Goal: Entertainment & Leisure: Consume media (video, audio)

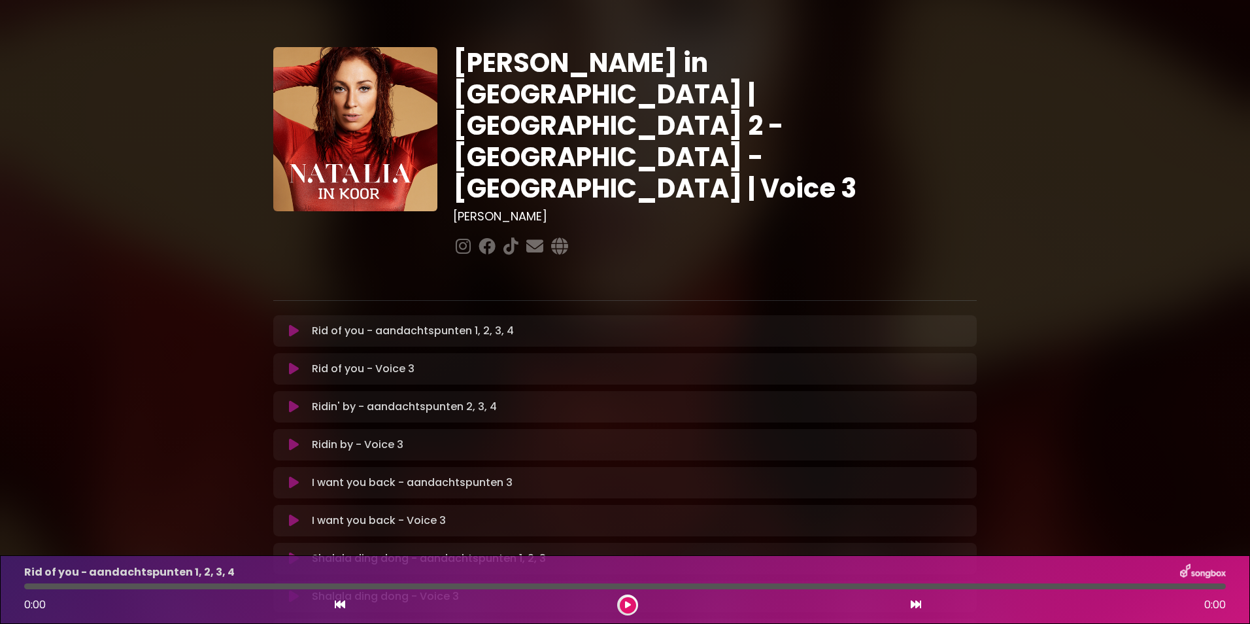
drag, startPoint x: 0, startPoint y: 0, endPoint x: 719, endPoint y: 233, distance: 755.5
click at [719, 270] on p at bounding box center [624, 278] width 703 height 16
click at [161, 237] on div "[PERSON_NAME] in [GEOGRAPHIC_DATA] | [GEOGRAPHIC_DATA] 2 - [GEOGRAPHIC_DATA] - …" at bounding box center [625, 628] width 1250 height 1225
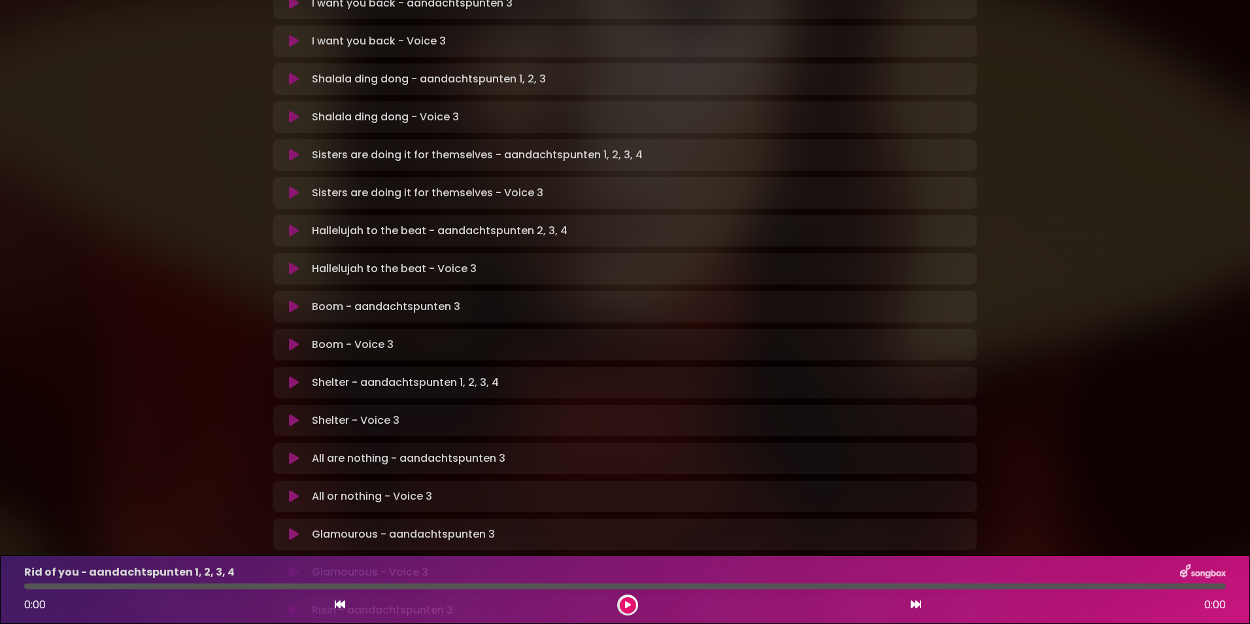
scroll to position [505, 0]
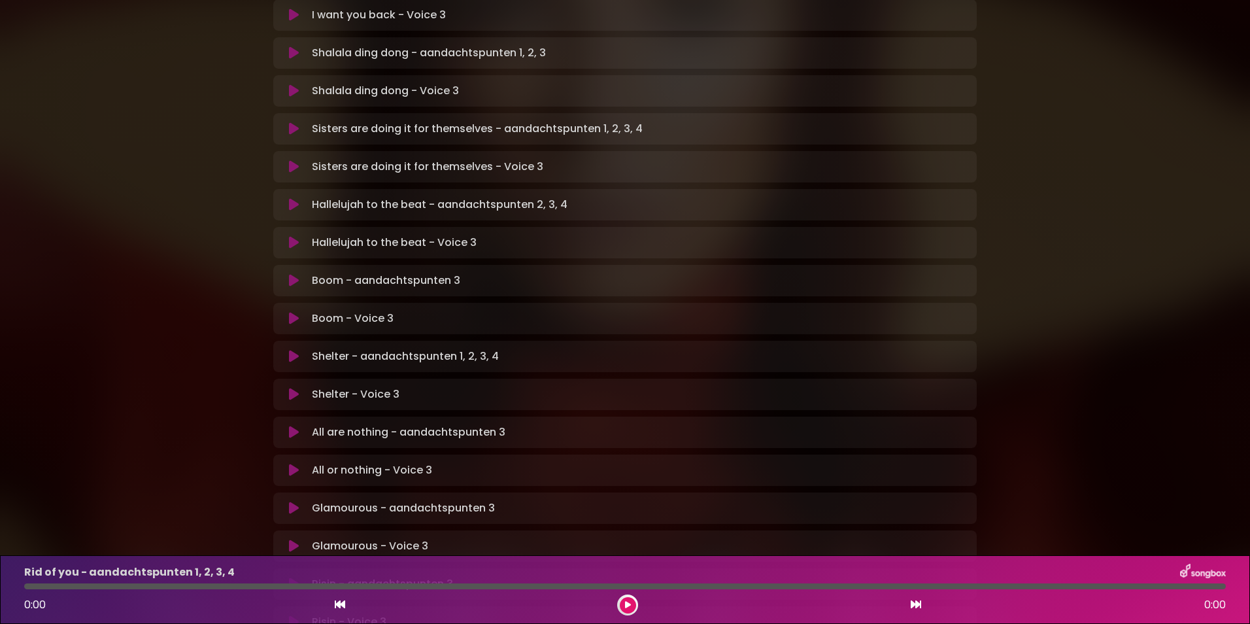
click at [292, 388] on icon at bounding box center [294, 394] width 10 height 13
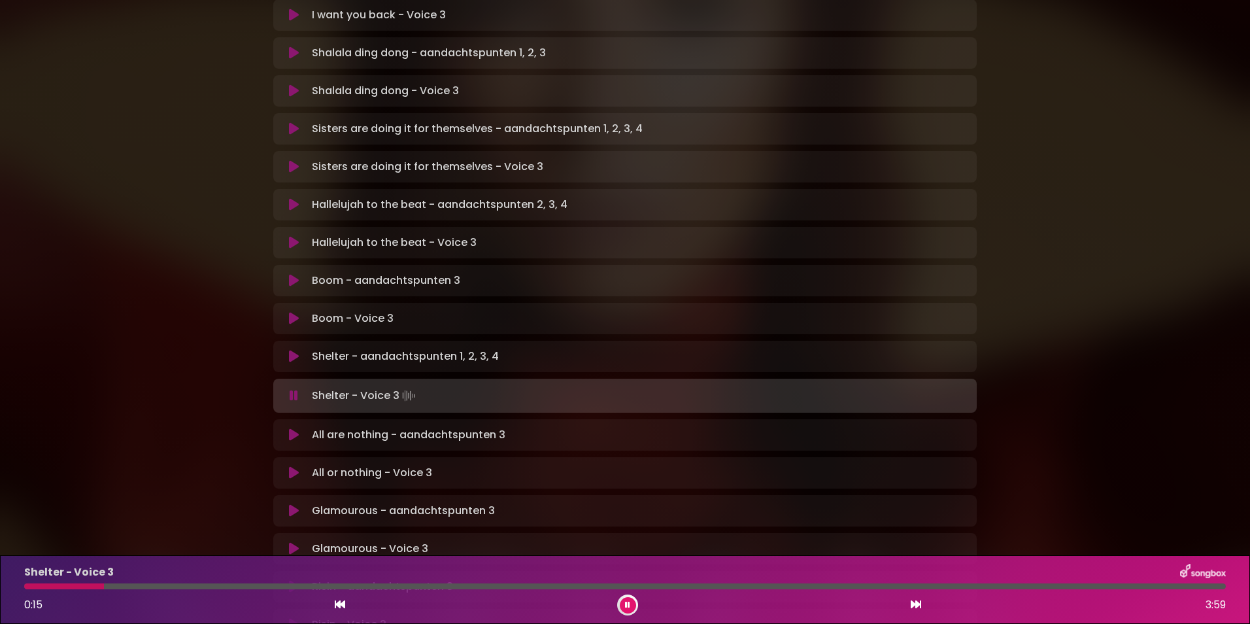
click at [1087, 164] on div "[PERSON_NAME] in [GEOGRAPHIC_DATA] | [GEOGRAPHIC_DATA] 2 - [GEOGRAPHIC_DATA] - …" at bounding box center [625, 124] width 1250 height 1228
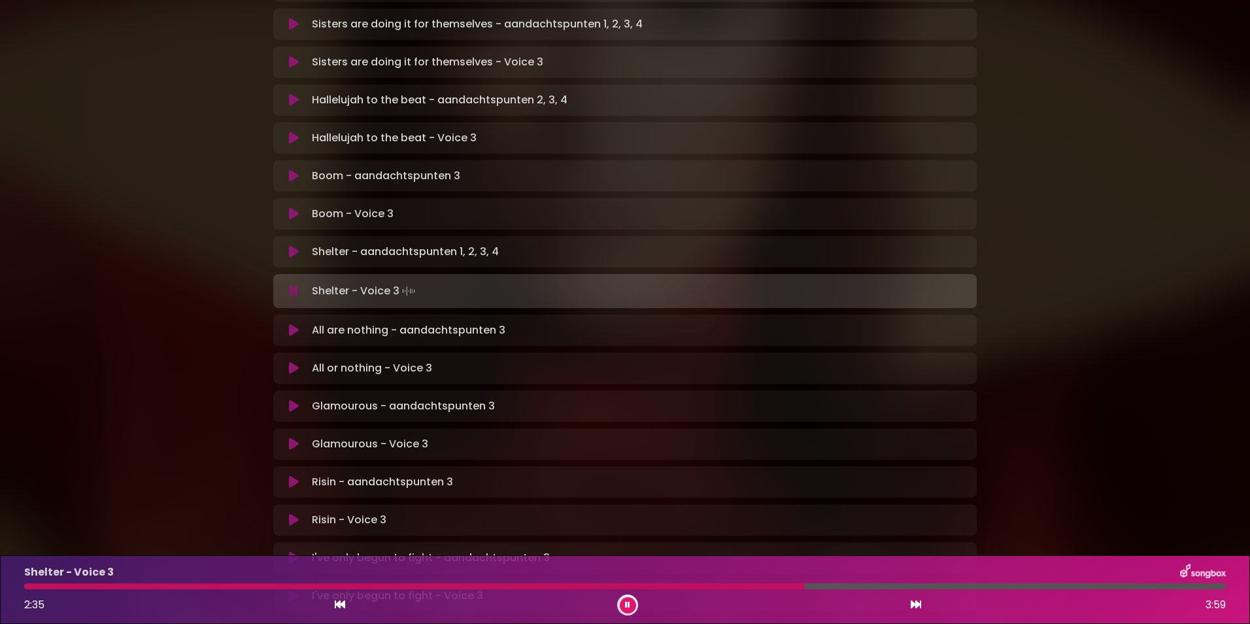
scroll to position [688, 0]
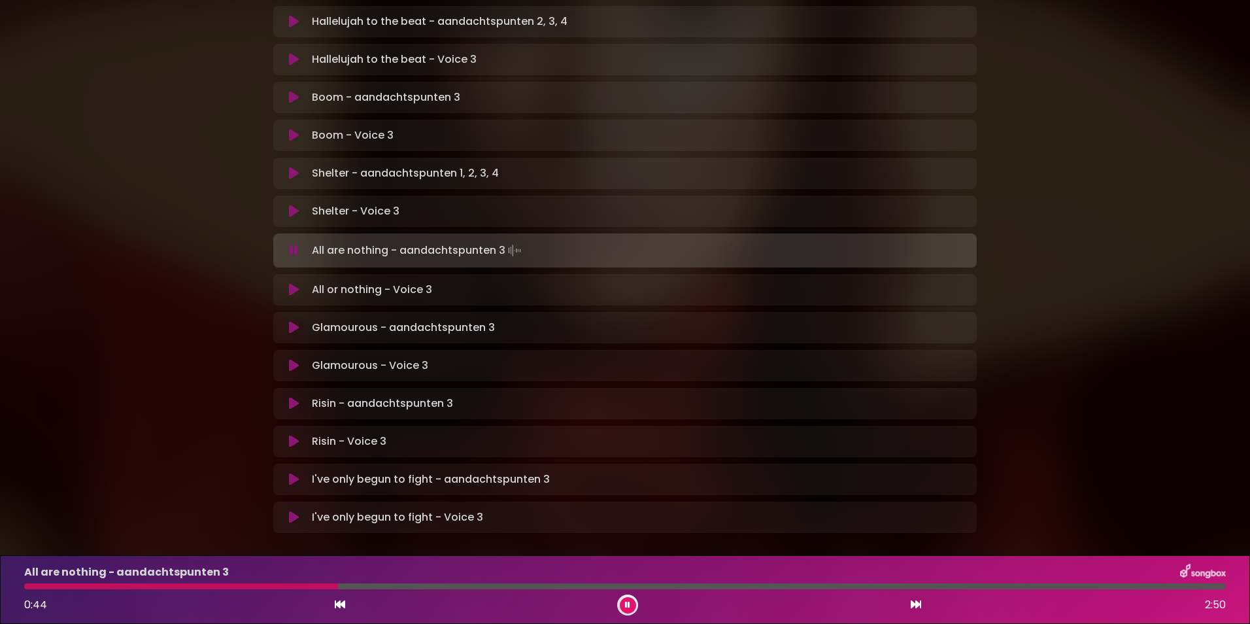
click at [292, 283] on icon at bounding box center [294, 289] width 10 height 13
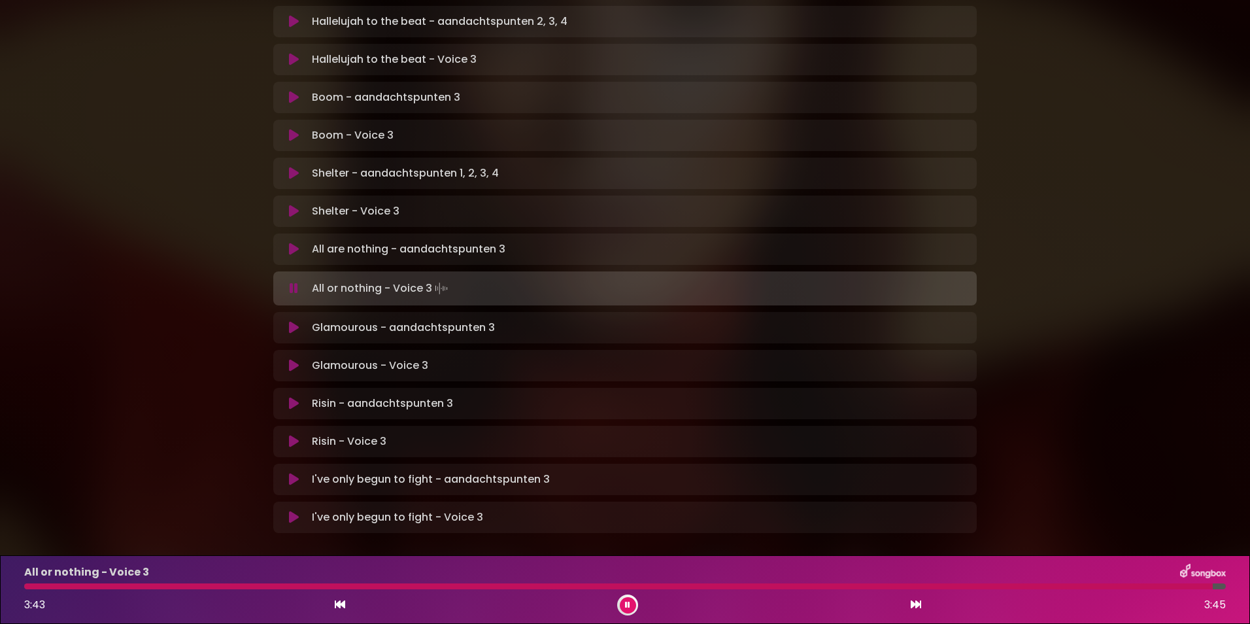
click at [294, 359] on icon at bounding box center [294, 365] width 10 height 13
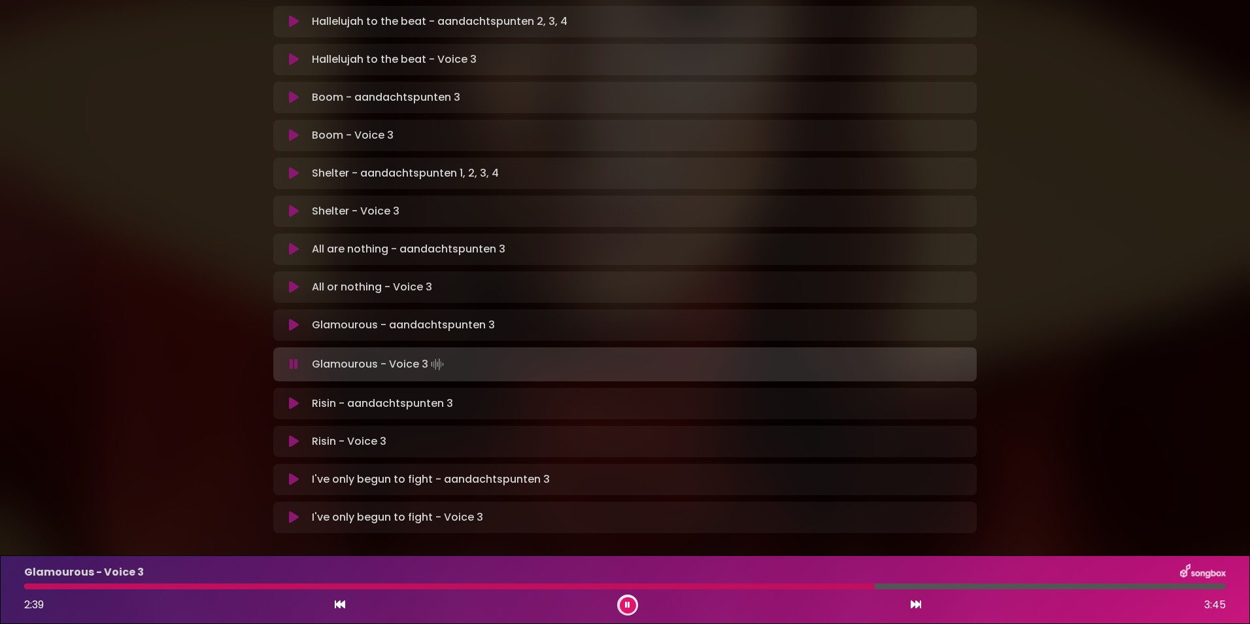
click at [628, 606] on icon at bounding box center [627, 605] width 5 height 8
